Goal: Task Accomplishment & Management: Use online tool/utility

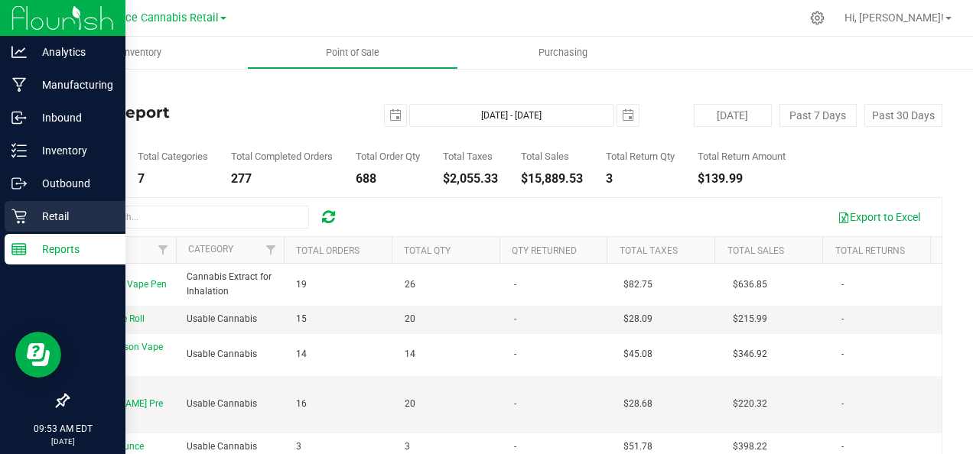
click at [70, 214] on p "Retail" at bounding box center [73, 216] width 92 height 18
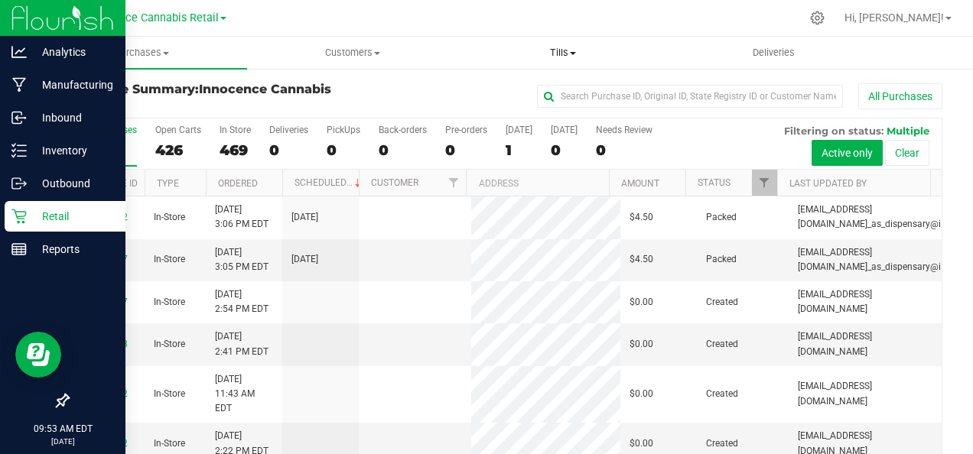
click at [558, 43] on uib-tab-heading "Tills Manage tills Reconcile e-payments" at bounding box center [563, 52] width 209 height 31
click at [529, 92] on span "Manage tills" at bounding box center [509, 92] width 103 height 13
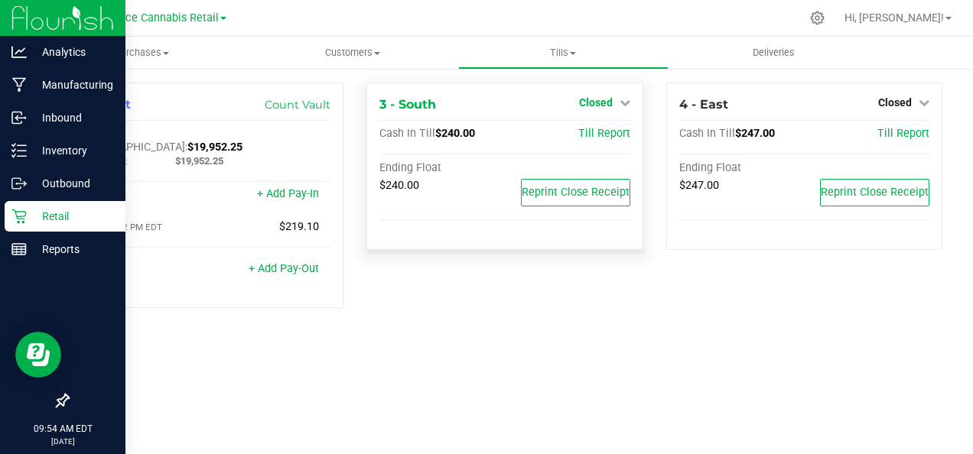
click at [615, 100] on link "Closed" at bounding box center [604, 102] width 51 height 12
click at [594, 135] on link "Open Till" at bounding box center [595, 135] width 41 height 12
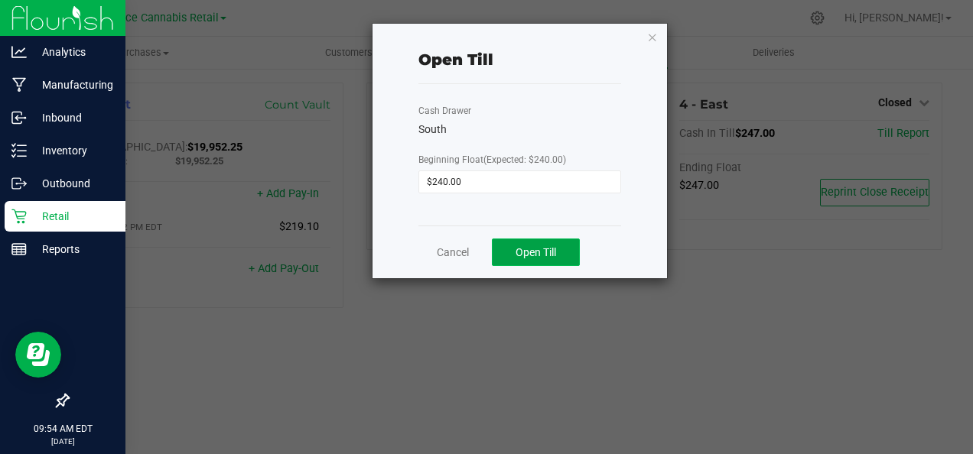
click at [537, 252] on span "Open Till" at bounding box center [536, 252] width 41 height 12
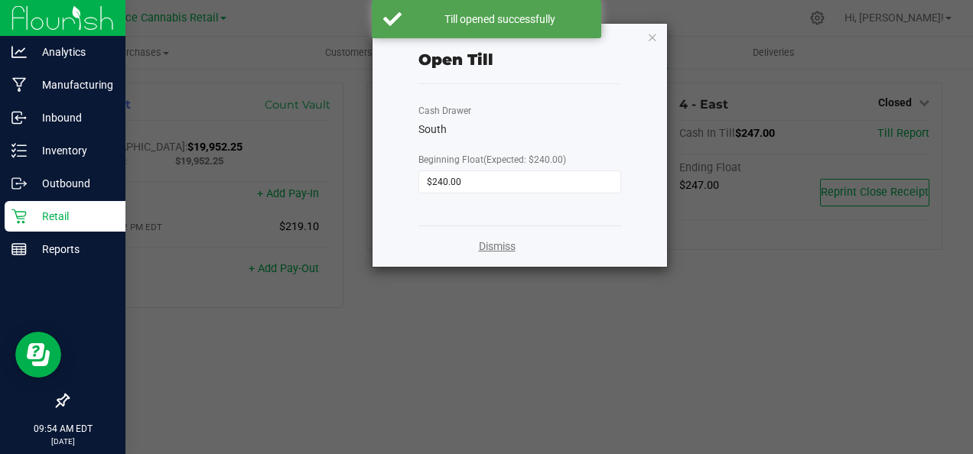
click at [506, 252] on link "Dismiss" at bounding box center [497, 247] width 37 height 16
